Goal: Task Accomplishment & Management: Use online tool/utility

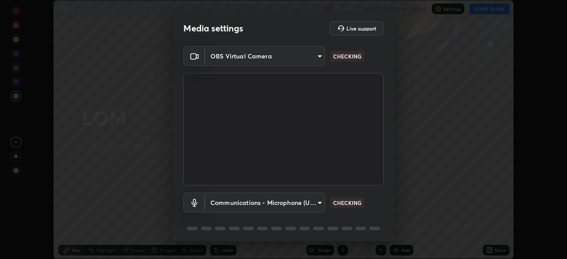
scroll to position [31, 0]
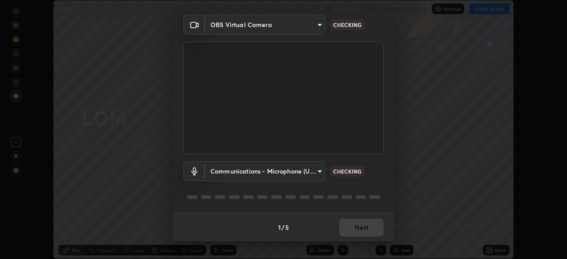
click at [301, 171] on body "Erase all LOM Recording CLASS STARTS IN 3 MINS Settings START CLASS Setting up …" at bounding box center [283, 129] width 567 height 259
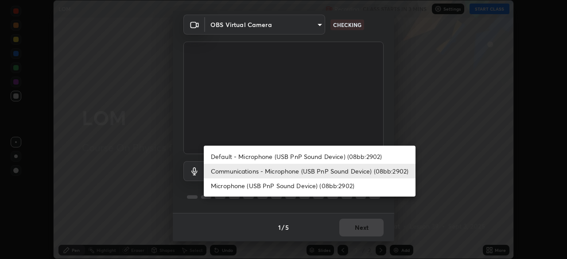
click at [293, 188] on li "Microphone (USB PnP Sound Device) (08bb:2902)" at bounding box center [310, 186] width 212 height 15
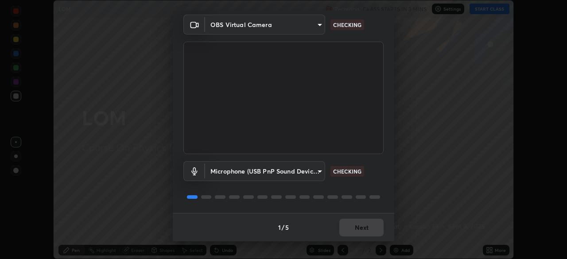
click at [297, 176] on body "Erase all LOM Recording CLASS STARTS IN 3 MINS Settings START CLASS Setting up …" at bounding box center [283, 129] width 567 height 259
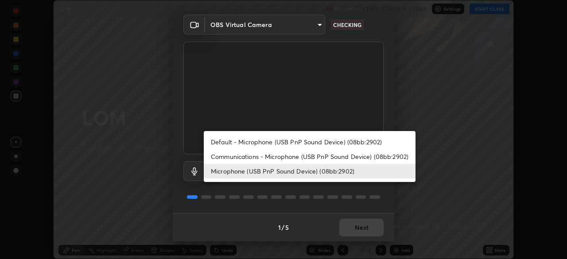
click at [298, 159] on li "Communications - Microphone (USB PnP Sound Device) (08bb:2902)" at bounding box center [310, 156] width 212 height 15
type input "communications"
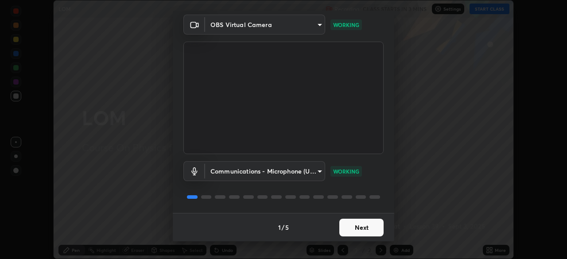
click at [365, 227] on button "Next" at bounding box center [361, 228] width 44 height 18
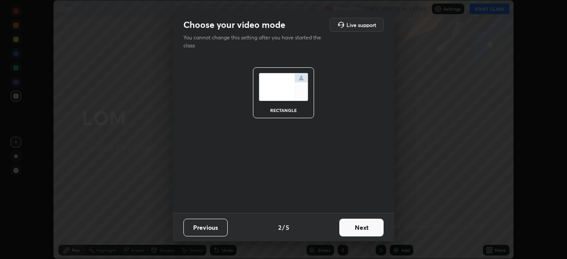
scroll to position [0, 0]
click at [366, 228] on button "Next" at bounding box center [361, 228] width 44 height 18
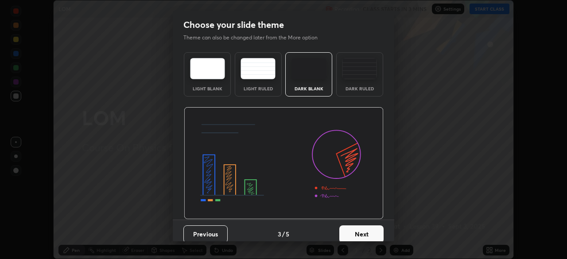
click at [368, 227] on button "Next" at bounding box center [361, 234] width 44 height 18
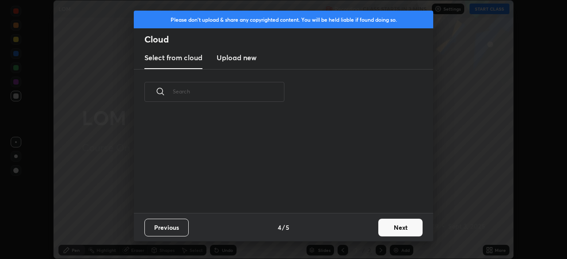
click at [385, 227] on button "Next" at bounding box center [400, 228] width 44 height 18
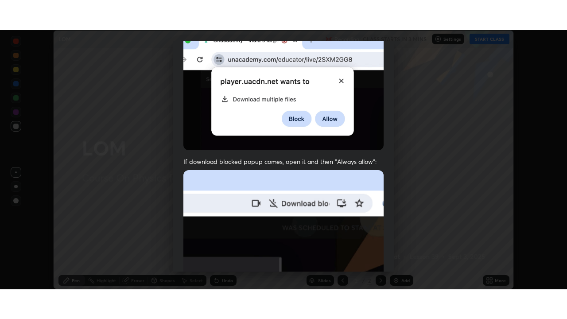
scroll to position [212, 0]
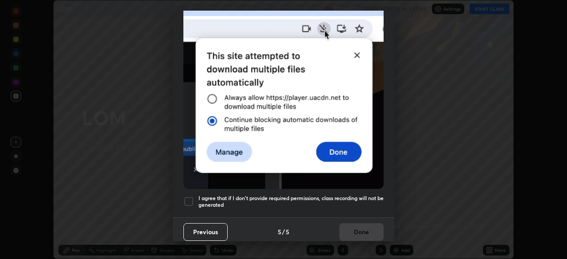
click at [303, 195] on h5 "I agree that if I don't provide required permissions, class recording will not …" at bounding box center [290, 202] width 185 height 14
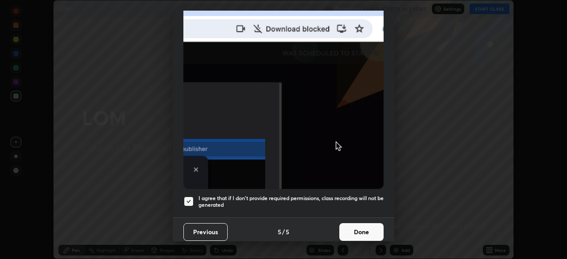
click at [363, 223] on button "Done" at bounding box center [361, 232] width 44 height 18
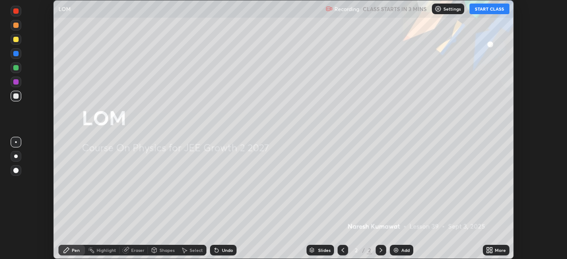
click at [403, 249] on div "Add" at bounding box center [405, 250] width 8 height 4
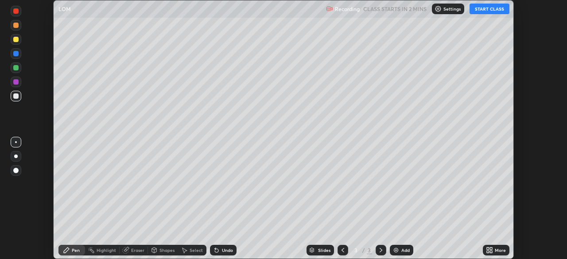
click at [485, 10] on button "START CLASS" at bounding box center [490, 9] width 40 height 11
click at [495, 248] on div "More" at bounding box center [500, 250] width 11 height 4
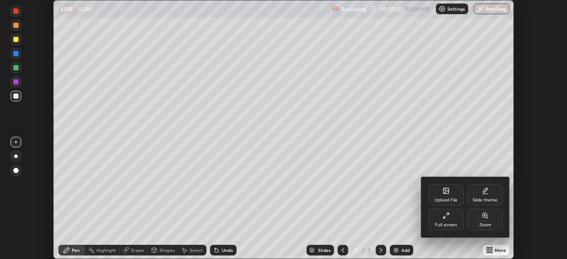
click at [450, 221] on div "Full screen" at bounding box center [445, 219] width 35 height 21
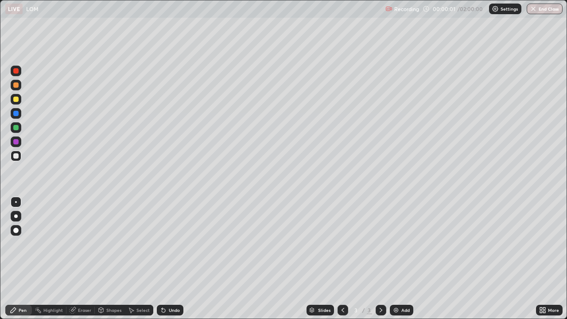
scroll to position [319, 567]
click at [166, 259] on div "Undo" at bounding box center [170, 310] width 27 height 11
click at [169, 259] on div "Undo" at bounding box center [174, 310] width 11 height 4
click at [166, 259] on div "Undo" at bounding box center [170, 310] width 27 height 11
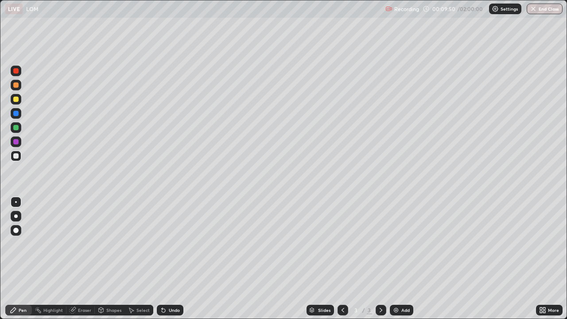
click at [166, 259] on div "Undo" at bounding box center [170, 310] width 27 height 11
click at [85, 259] on div "Eraser" at bounding box center [80, 310] width 28 height 11
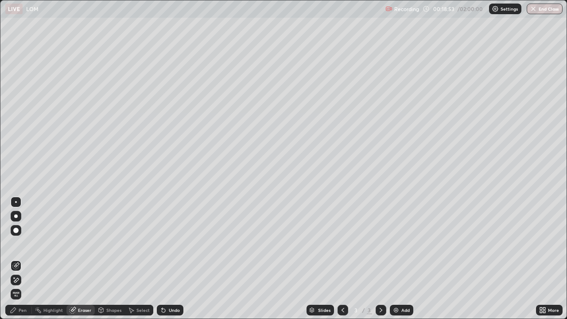
click at [27, 259] on div "Pen" at bounding box center [18, 310] width 27 height 11
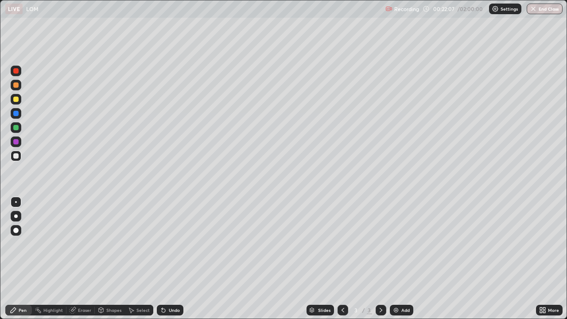
click at [84, 259] on div "Eraser" at bounding box center [84, 310] width 13 height 4
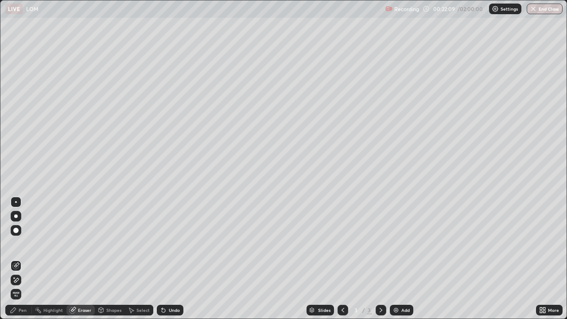
click at [18, 259] on icon at bounding box center [15, 280] width 7 height 8
click at [23, 259] on div "Pen" at bounding box center [23, 310] width 8 height 4
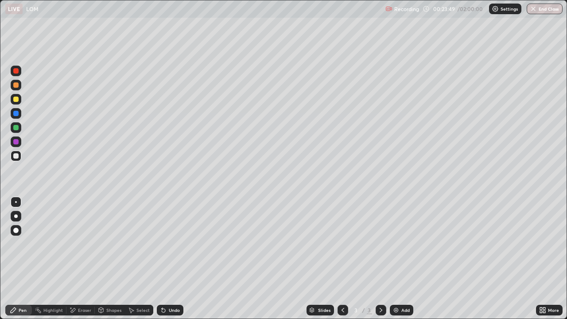
click at [171, 259] on div "Undo" at bounding box center [170, 310] width 27 height 11
click at [171, 259] on div "Undo" at bounding box center [174, 310] width 11 height 4
click at [403, 259] on div "Add" at bounding box center [405, 310] width 8 height 4
click at [79, 259] on div "Eraser" at bounding box center [84, 310] width 13 height 4
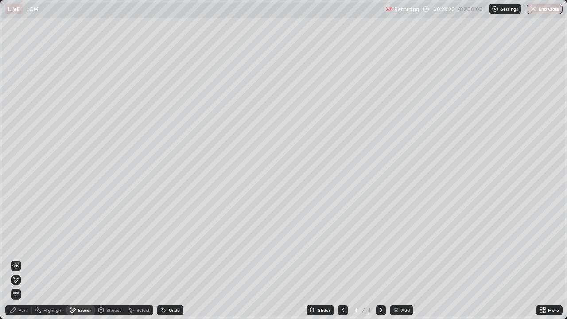
click at [27, 259] on div "Pen" at bounding box center [18, 310] width 27 height 11
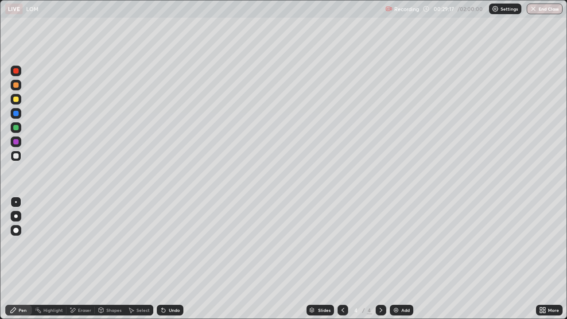
click at [170, 259] on div "Undo" at bounding box center [170, 310] width 27 height 11
click at [172, 259] on div "Undo" at bounding box center [170, 310] width 27 height 11
click at [175, 259] on div "Undo" at bounding box center [174, 310] width 11 height 4
click at [341, 259] on icon at bounding box center [342, 310] width 7 height 7
click at [380, 259] on icon at bounding box center [380, 310] width 7 height 7
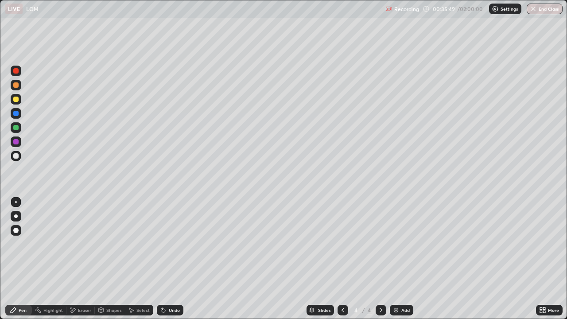
click at [405, 259] on div "Add" at bounding box center [405, 310] width 8 height 4
click at [171, 259] on div "Undo" at bounding box center [168, 310] width 30 height 18
click at [171, 259] on div "Undo" at bounding box center [170, 310] width 27 height 11
click at [169, 259] on div "Undo" at bounding box center [174, 310] width 11 height 4
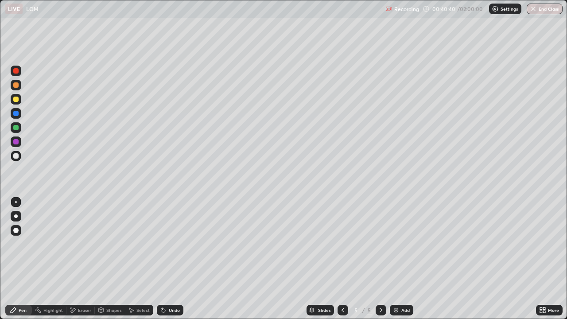
click at [169, 259] on div "Undo" at bounding box center [174, 310] width 11 height 4
click at [170, 259] on div "Undo" at bounding box center [174, 310] width 11 height 4
click at [171, 259] on div "Undo" at bounding box center [174, 310] width 11 height 4
click at [175, 259] on div "Undo" at bounding box center [174, 310] width 11 height 4
click at [169, 259] on div "Undo" at bounding box center [170, 310] width 27 height 11
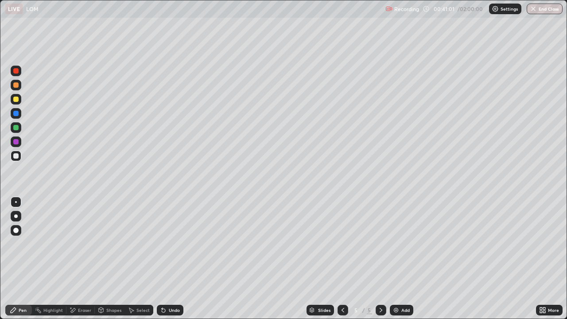
click at [170, 259] on div "Undo" at bounding box center [174, 310] width 11 height 4
click at [173, 259] on div "Undo" at bounding box center [174, 310] width 11 height 4
click at [167, 259] on div "Undo" at bounding box center [170, 310] width 27 height 11
click at [176, 259] on div "Undo" at bounding box center [174, 310] width 11 height 4
click at [173, 259] on div "Undo" at bounding box center [174, 310] width 11 height 4
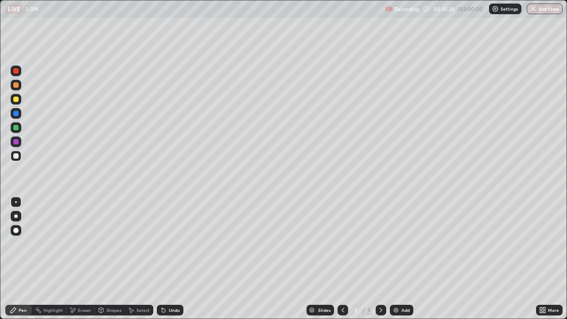
click at [173, 259] on div "Undo" at bounding box center [174, 310] width 11 height 4
click at [170, 259] on div "Undo" at bounding box center [170, 310] width 27 height 11
click at [402, 259] on div "Add" at bounding box center [401, 310] width 23 height 11
click at [409, 259] on div "Add" at bounding box center [401, 310] width 23 height 11
click at [165, 259] on div "Undo" at bounding box center [170, 310] width 27 height 11
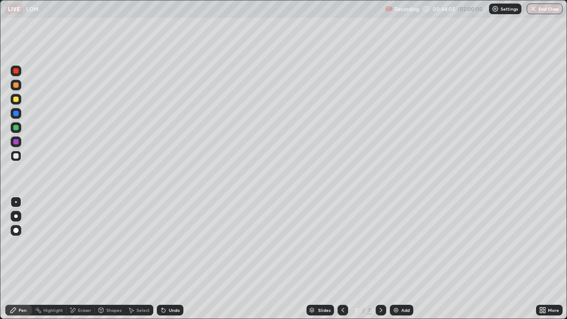
click at [168, 259] on div "Undo" at bounding box center [170, 310] width 27 height 11
click at [167, 259] on div "Undo" at bounding box center [170, 310] width 27 height 11
click at [170, 259] on div "Undo" at bounding box center [174, 310] width 11 height 4
click at [174, 259] on div "Undo" at bounding box center [174, 310] width 11 height 4
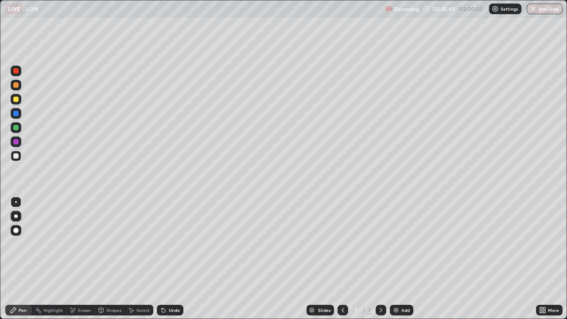
click at [403, 259] on div "Add" at bounding box center [405, 310] width 8 height 4
click at [171, 259] on div "Undo" at bounding box center [170, 310] width 27 height 11
click at [169, 259] on div "Undo" at bounding box center [170, 310] width 27 height 11
click at [177, 259] on div "Undo" at bounding box center [174, 310] width 11 height 4
click at [176, 259] on div "Undo" at bounding box center [174, 310] width 11 height 4
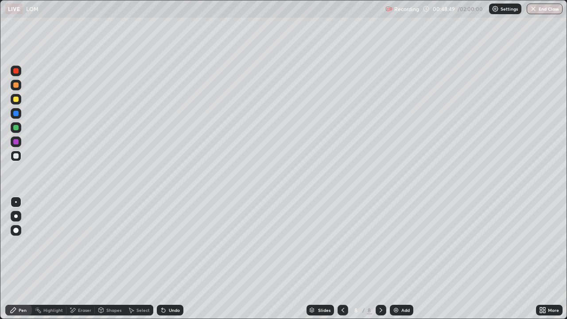
click at [177, 259] on div "Undo" at bounding box center [174, 310] width 11 height 4
click at [181, 259] on div "Undo" at bounding box center [170, 310] width 27 height 11
click at [176, 259] on div "Undo" at bounding box center [170, 310] width 27 height 11
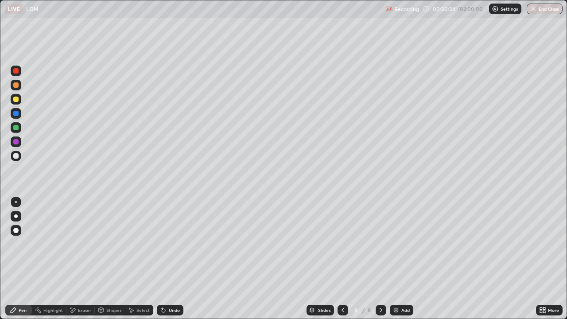
click at [172, 259] on div "Undo" at bounding box center [174, 310] width 11 height 4
click at [180, 259] on div "Undo" at bounding box center [170, 310] width 27 height 11
click at [179, 259] on div "Undo" at bounding box center [170, 310] width 27 height 11
click at [342, 259] on icon at bounding box center [342, 310] width 7 height 7
click at [343, 259] on icon at bounding box center [342, 310] width 7 height 7
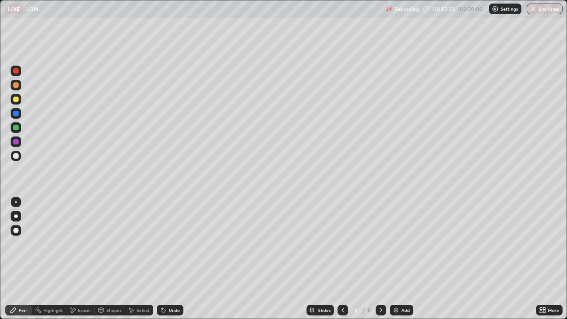
click at [342, 259] on icon at bounding box center [342, 310] width 7 height 7
click at [341, 259] on icon at bounding box center [342, 310] width 7 height 7
click at [382, 259] on icon at bounding box center [380, 310] width 7 height 7
click at [381, 259] on icon at bounding box center [381, 310] width 3 height 4
click at [380, 259] on icon at bounding box center [380, 310] width 7 height 7
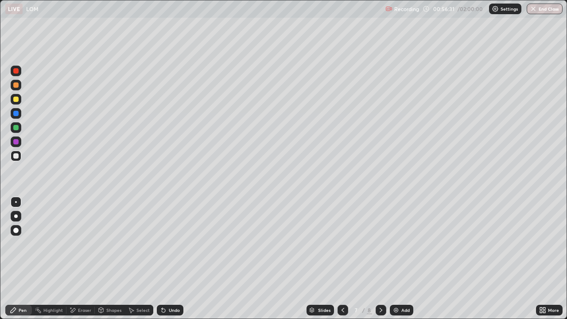
click at [346, 259] on div at bounding box center [343, 310] width 11 height 11
click at [342, 259] on icon at bounding box center [342, 310] width 7 height 7
click at [170, 259] on div "Undo" at bounding box center [174, 310] width 11 height 4
click at [171, 259] on div "Undo" at bounding box center [170, 310] width 27 height 11
click at [174, 259] on div "Undo" at bounding box center [170, 310] width 27 height 11
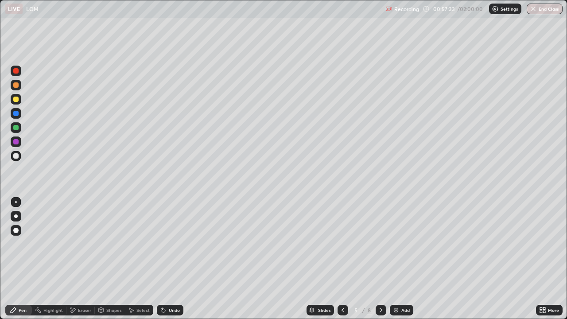
click at [174, 259] on div "Undo" at bounding box center [174, 310] width 11 height 4
click at [174, 259] on div "Undo" at bounding box center [170, 310] width 27 height 11
click at [174, 259] on div "Undo" at bounding box center [174, 310] width 11 height 4
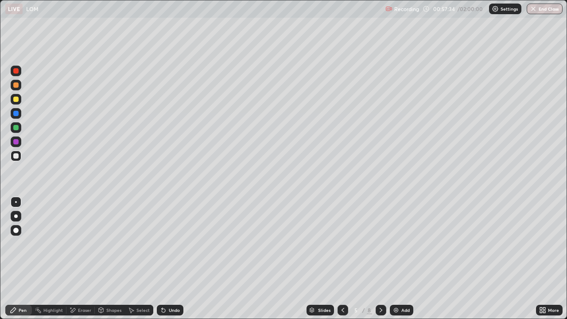
click at [174, 259] on div "Undo" at bounding box center [174, 310] width 11 height 4
click at [175, 259] on div "Undo" at bounding box center [174, 310] width 11 height 4
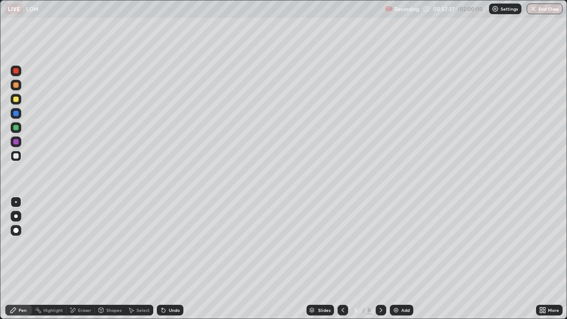
click at [376, 259] on div at bounding box center [381, 310] width 11 height 11
click at [380, 259] on icon at bounding box center [380, 310] width 7 height 7
click at [346, 259] on div at bounding box center [343, 310] width 11 height 11
click at [380, 259] on icon at bounding box center [380, 310] width 7 height 7
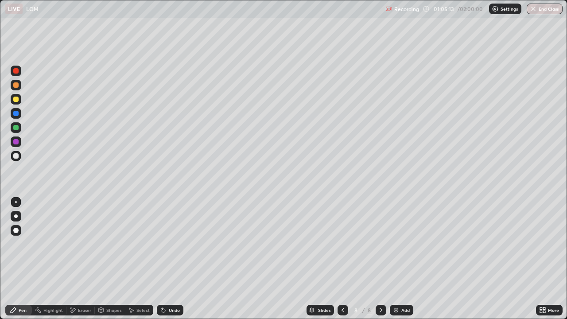
click at [406, 259] on div "Add" at bounding box center [405, 310] width 8 height 4
click at [171, 259] on div "Undo" at bounding box center [174, 310] width 11 height 4
click at [81, 259] on div "Eraser" at bounding box center [84, 310] width 13 height 4
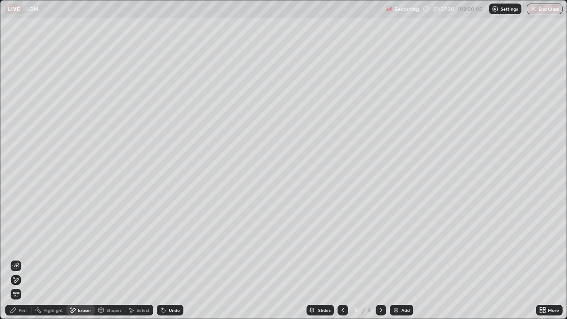
click at [27, 259] on div "Pen" at bounding box center [18, 310] width 27 height 11
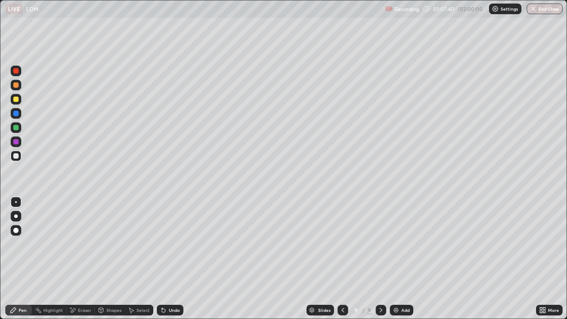
click at [169, 259] on div "Undo" at bounding box center [174, 310] width 11 height 4
click at [164, 259] on div "Undo" at bounding box center [170, 310] width 27 height 11
click at [171, 259] on div "Undo" at bounding box center [170, 310] width 27 height 11
click at [172, 259] on div "Undo" at bounding box center [174, 310] width 11 height 4
click at [172, 259] on div "Undo" at bounding box center [170, 310] width 27 height 11
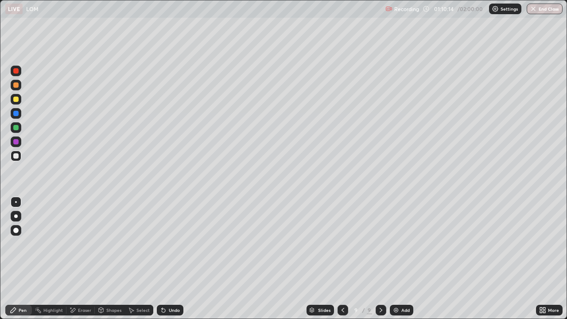
click at [171, 259] on div "Undo" at bounding box center [174, 310] width 11 height 4
click at [173, 259] on div "Undo" at bounding box center [170, 310] width 27 height 11
click at [171, 259] on div "Undo" at bounding box center [170, 310] width 27 height 11
click at [174, 259] on div "Undo" at bounding box center [174, 310] width 11 height 4
click at [172, 259] on div "Undo" at bounding box center [174, 310] width 11 height 4
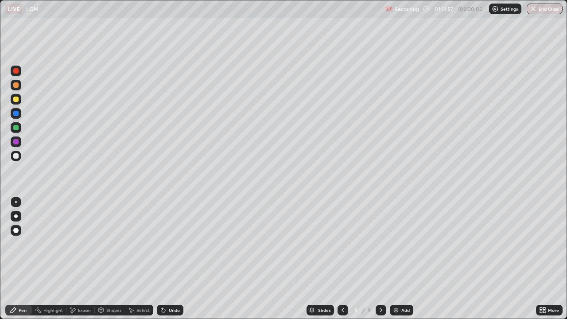
click at [178, 259] on div "Undo" at bounding box center [174, 310] width 11 height 4
click at [180, 259] on div "Undo" at bounding box center [170, 310] width 27 height 11
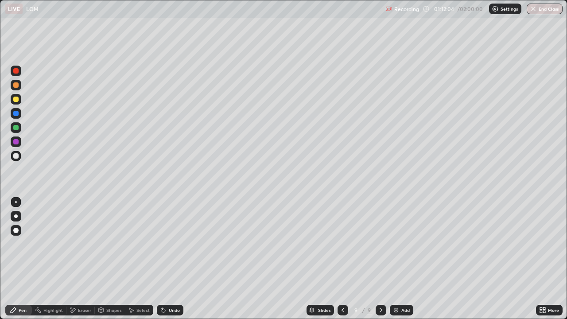
click at [175, 259] on div "Undo" at bounding box center [170, 310] width 27 height 11
click at [177, 259] on div "Undo" at bounding box center [170, 310] width 27 height 11
click at [179, 259] on div "Undo" at bounding box center [170, 310] width 27 height 11
click at [177, 259] on div "Undo" at bounding box center [170, 310] width 27 height 11
click at [175, 259] on div "Undo" at bounding box center [174, 310] width 11 height 4
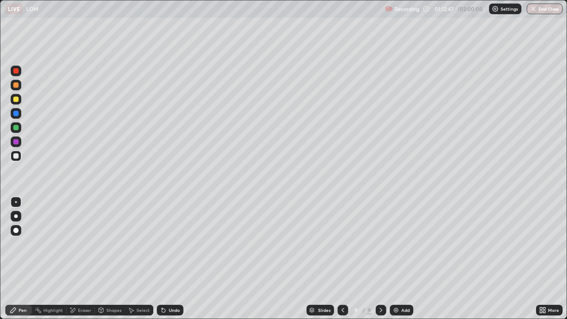
click at [171, 259] on div "Undo" at bounding box center [174, 310] width 11 height 4
click at [401, 259] on div "Add" at bounding box center [405, 310] width 8 height 4
click at [168, 259] on div "Undo" at bounding box center [170, 310] width 27 height 11
click at [342, 259] on div at bounding box center [342, 310] width 11 height 11
click at [380, 259] on icon at bounding box center [380, 310] width 7 height 7
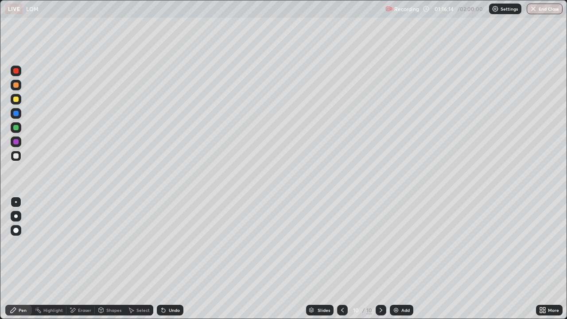
click at [342, 259] on icon at bounding box center [342, 310] width 3 height 4
click at [380, 259] on icon at bounding box center [380, 310] width 7 height 7
click at [341, 259] on icon at bounding box center [342, 310] width 7 height 7
click at [379, 259] on icon at bounding box center [380, 310] width 7 height 7
click at [172, 259] on div "Undo" at bounding box center [174, 310] width 11 height 4
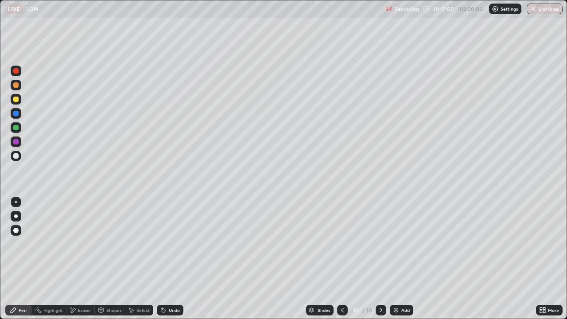
click at [175, 259] on div "Undo" at bounding box center [170, 310] width 27 height 11
click at [166, 259] on div "Undo" at bounding box center [170, 310] width 27 height 11
click at [170, 259] on div "Undo" at bounding box center [170, 310] width 27 height 11
click at [342, 259] on div at bounding box center [342, 310] width 11 height 11
click at [81, 259] on div "Eraser" at bounding box center [84, 310] width 13 height 4
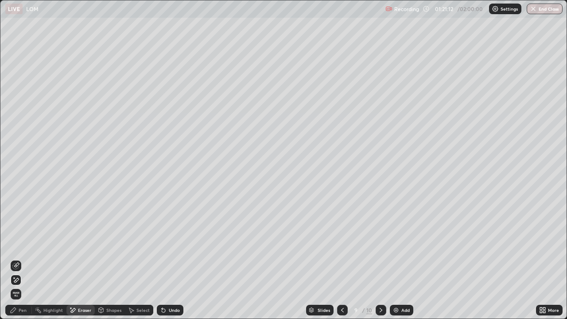
click at [20, 259] on div "Pen" at bounding box center [23, 310] width 8 height 4
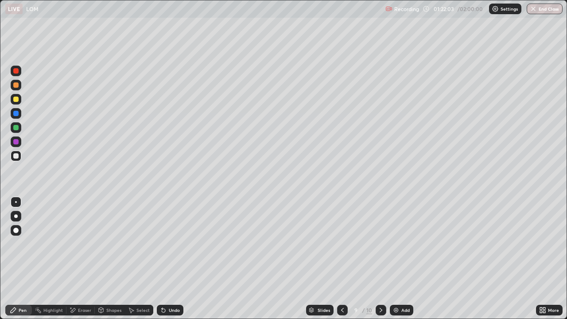
click at [169, 259] on div "Undo" at bounding box center [174, 310] width 11 height 4
click at [165, 259] on icon at bounding box center [163, 310] width 7 height 7
click at [167, 259] on div "Undo" at bounding box center [170, 310] width 27 height 11
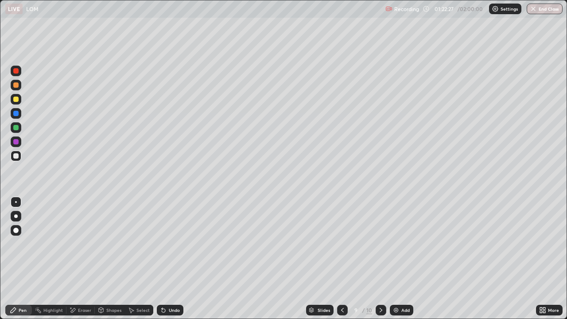
click at [380, 259] on icon at bounding box center [380, 310] width 7 height 7
click at [408, 259] on div "Add" at bounding box center [401, 310] width 23 height 11
click at [81, 259] on div "Eraser" at bounding box center [84, 310] width 13 height 4
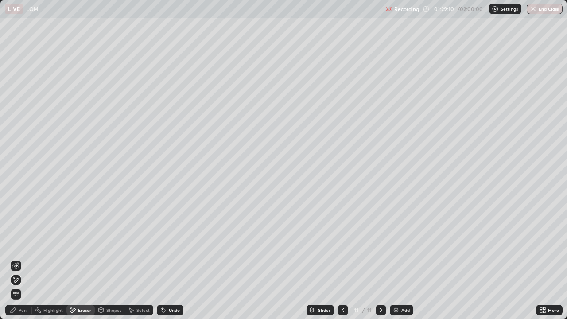
click at [25, 259] on div "Pen" at bounding box center [23, 310] width 8 height 4
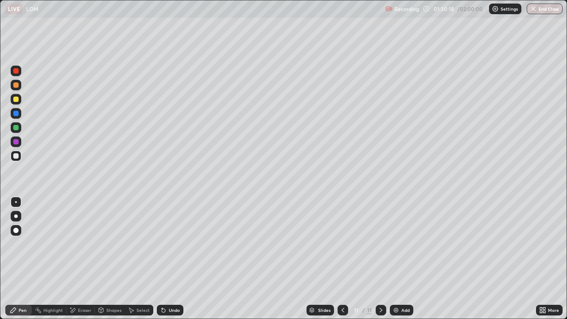
click at [169, 259] on div "Undo" at bounding box center [174, 310] width 11 height 4
click at [162, 259] on icon at bounding box center [162, 308] width 1 height 1
click at [82, 259] on div "Eraser" at bounding box center [84, 310] width 13 height 4
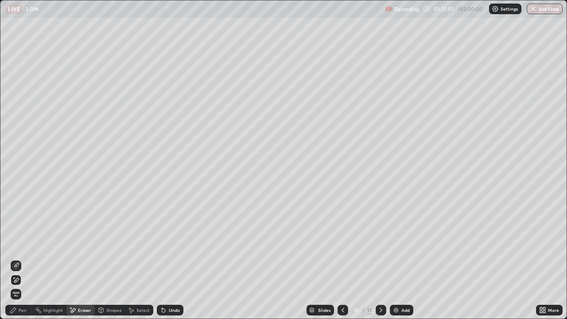
click at [23, 259] on div "Pen" at bounding box center [23, 310] width 8 height 4
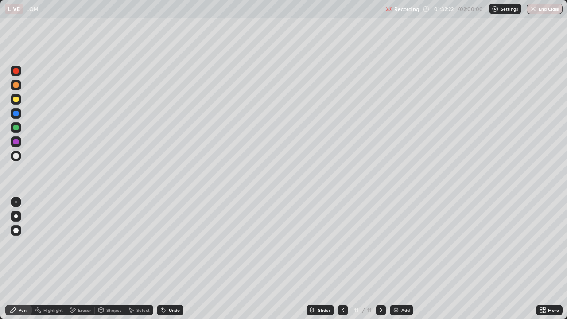
click at [401, 259] on div "Add" at bounding box center [405, 310] width 8 height 4
click at [167, 259] on div "Undo" at bounding box center [170, 310] width 27 height 11
click at [160, 259] on div "Undo" at bounding box center [168, 310] width 30 height 18
click at [403, 259] on div "Add" at bounding box center [405, 310] width 8 height 4
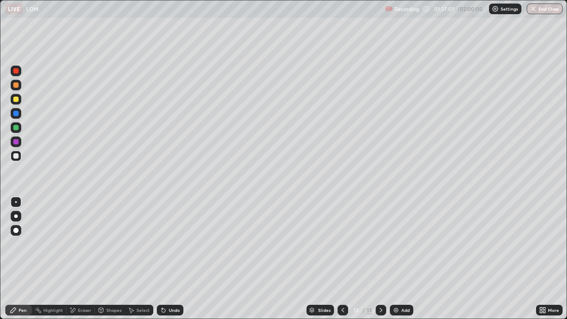
click at [172, 259] on div "Undo" at bounding box center [174, 310] width 11 height 4
click at [169, 259] on div "Undo" at bounding box center [174, 310] width 11 height 4
click at [171, 259] on div "Undo" at bounding box center [170, 310] width 27 height 11
click at [82, 259] on div "Eraser" at bounding box center [84, 310] width 13 height 4
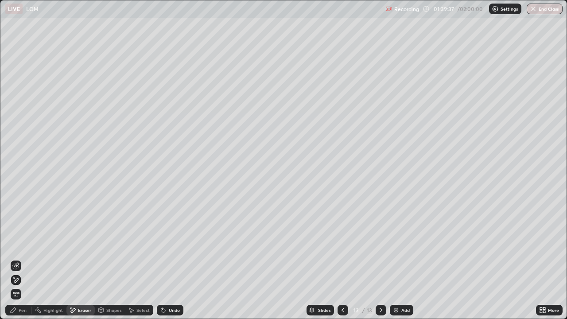
click at [21, 259] on div "Pen" at bounding box center [23, 310] width 8 height 4
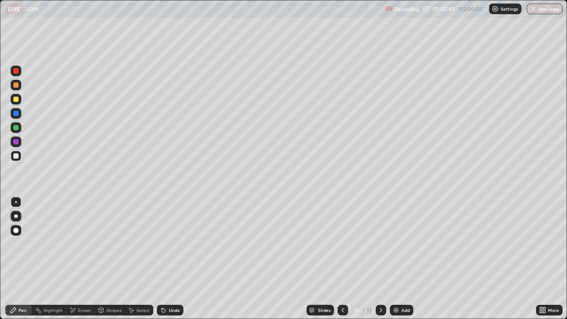
click at [178, 259] on div "Undo" at bounding box center [170, 310] width 27 height 11
click at [179, 259] on div "Undo" at bounding box center [170, 310] width 27 height 11
click at [402, 259] on div "Add" at bounding box center [405, 310] width 8 height 4
click at [342, 259] on icon at bounding box center [342, 310] width 3 height 4
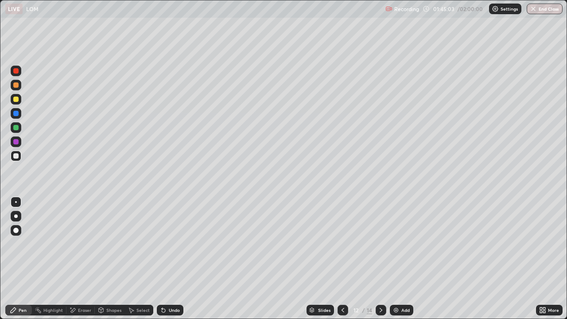
click at [342, 259] on icon at bounding box center [342, 310] width 7 height 7
click at [380, 259] on icon at bounding box center [380, 310] width 7 height 7
click at [380, 259] on icon at bounding box center [381, 310] width 3 height 4
click at [169, 259] on div "Undo" at bounding box center [170, 310] width 27 height 11
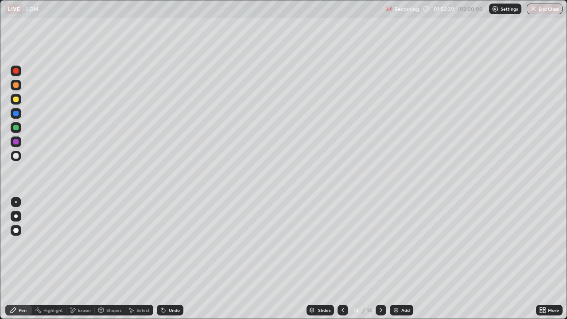
click at [172, 259] on div "Undo" at bounding box center [174, 310] width 11 height 4
click at [171, 259] on div "Undo" at bounding box center [170, 310] width 27 height 11
click at [175, 259] on div "Undo" at bounding box center [174, 310] width 11 height 4
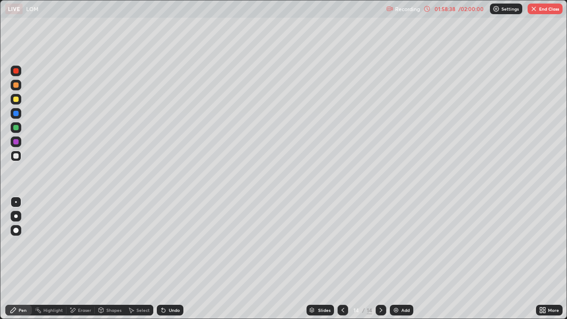
click at [406, 259] on div "Add" at bounding box center [405, 310] width 8 height 4
click at [405, 259] on div "Add" at bounding box center [401, 310] width 23 height 11
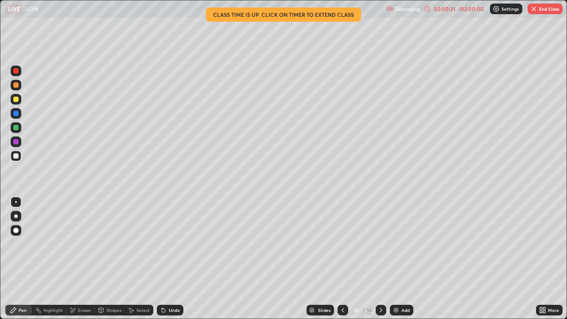
click at [342, 259] on icon at bounding box center [342, 310] width 7 height 7
click at [380, 259] on icon at bounding box center [380, 310] width 7 height 7
click at [382, 259] on icon at bounding box center [380, 310] width 7 height 7
click at [535, 9] on img "button" at bounding box center [533, 8] width 7 height 7
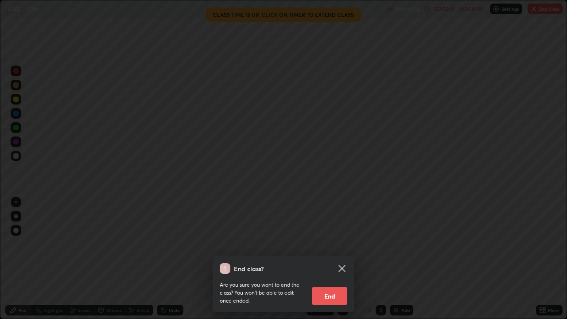
click at [334, 259] on button "End" at bounding box center [329, 296] width 35 height 18
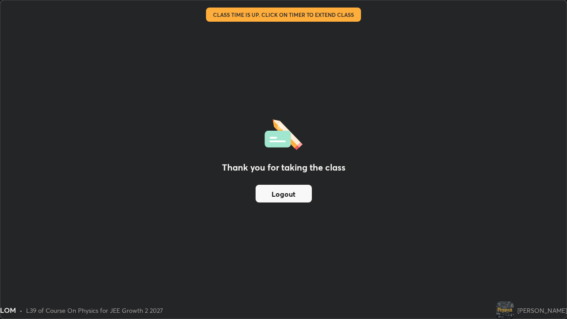
click at [295, 194] on button "Logout" at bounding box center [284, 194] width 56 height 18
